Goal: Task Accomplishment & Management: Manage account settings

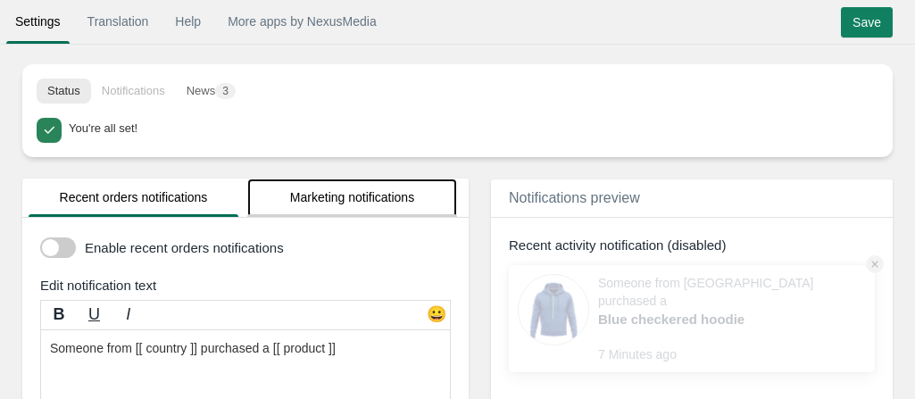
click at [373, 208] on link "Marketing notifications" at bounding box center [352, 198] width 210 height 38
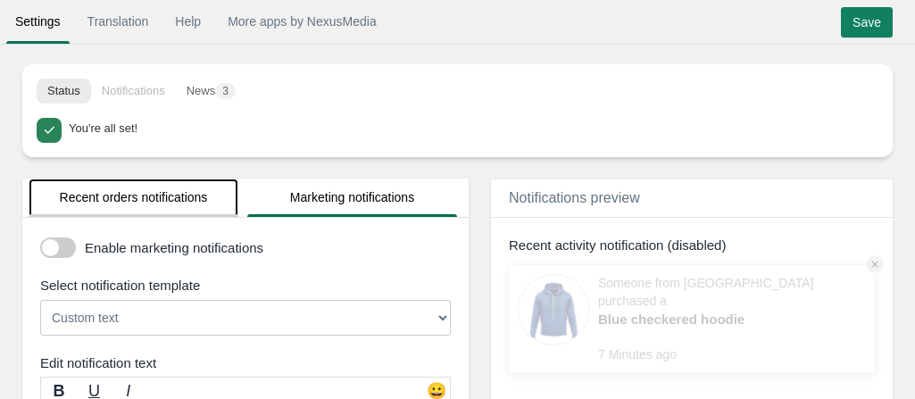
click at [161, 205] on link "Recent orders notifications" at bounding box center [134, 198] width 210 height 38
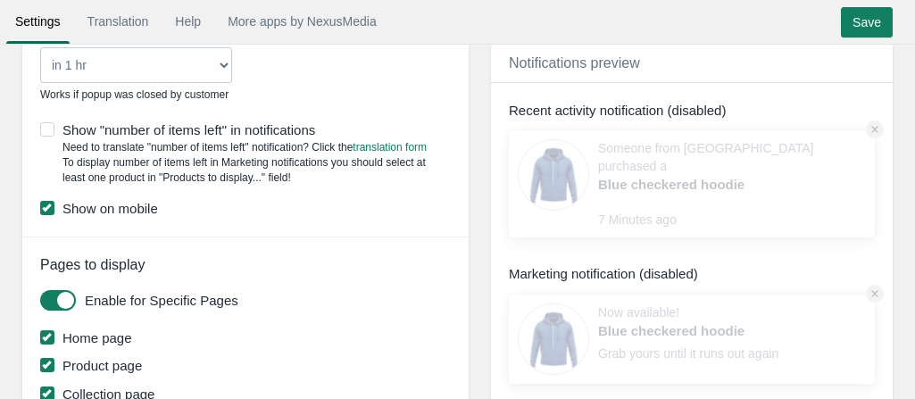
scroll to position [1524, 0]
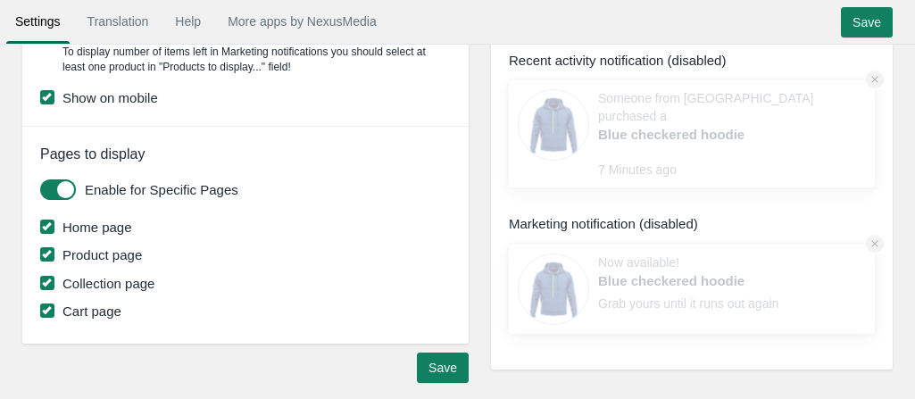
click at [51, 188] on span at bounding box center [58, 189] width 36 height 21
click at [40, 183] on input "checkbox" at bounding box center [40, 183] width 0 height 0
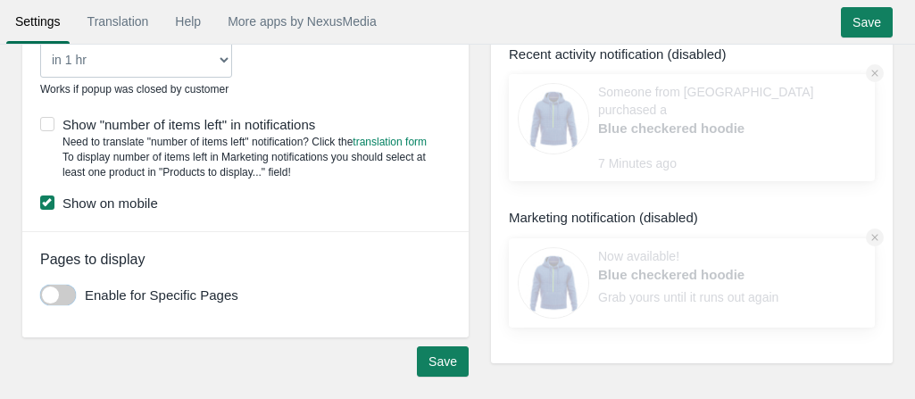
scroll to position [1412, 0]
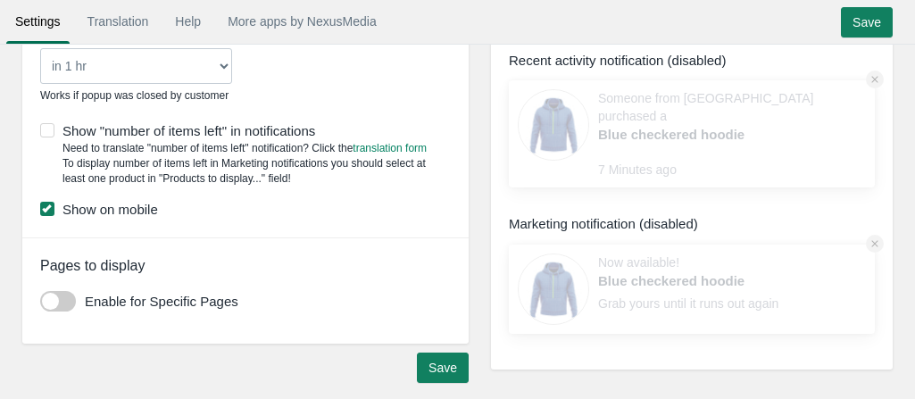
click at [45, 207] on span at bounding box center [47, 209] width 14 height 14
click at [158, 204] on input "Show on mobile" at bounding box center [158, 204] width 0 height 0
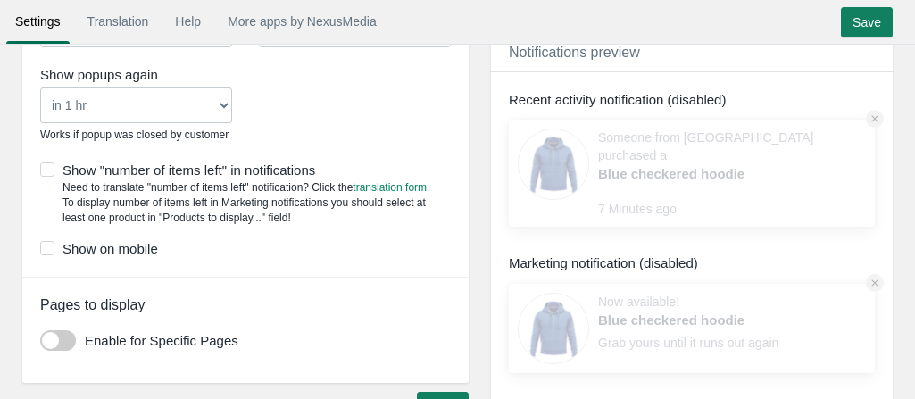
scroll to position [1369, 0]
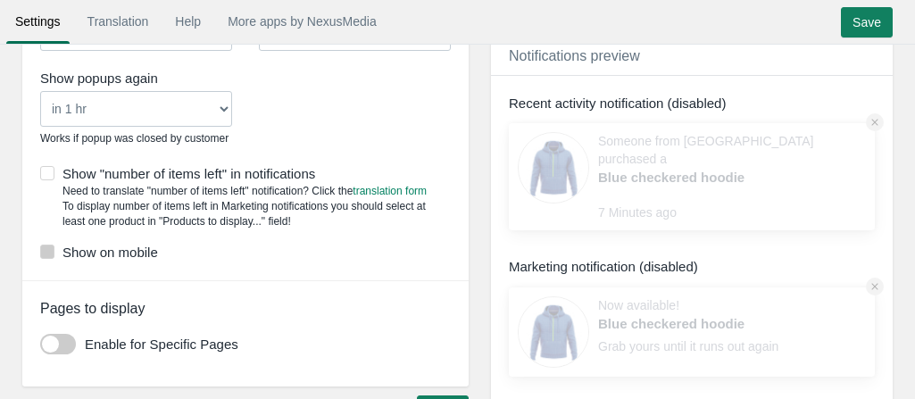
click at [46, 253] on span at bounding box center [47, 252] width 14 height 14
click at [158, 246] on input "Show on mobile" at bounding box center [158, 246] width 0 height 0
click at [61, 345] on span at bounding box center [58, 344] width 36 height 21
click at [40, 337] on input "checkbox" at bounding box center [40, 337] width 0 height 0
